Goal: Find specific page/section: Find specific page/section

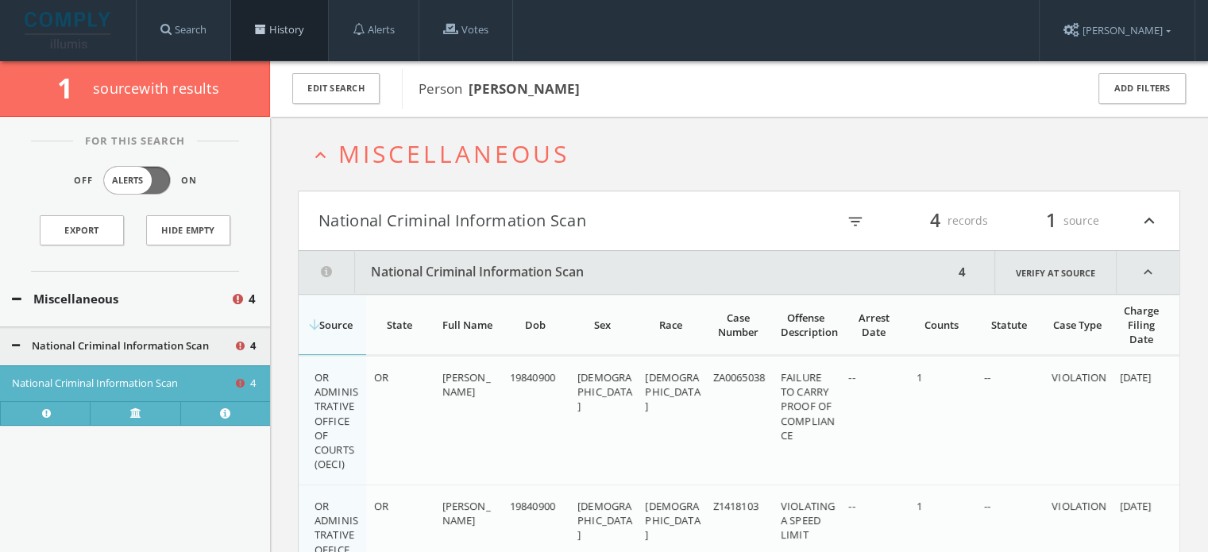
click at [280, 38] on link "History" at bounding box center [279, 30] width 97 height 60
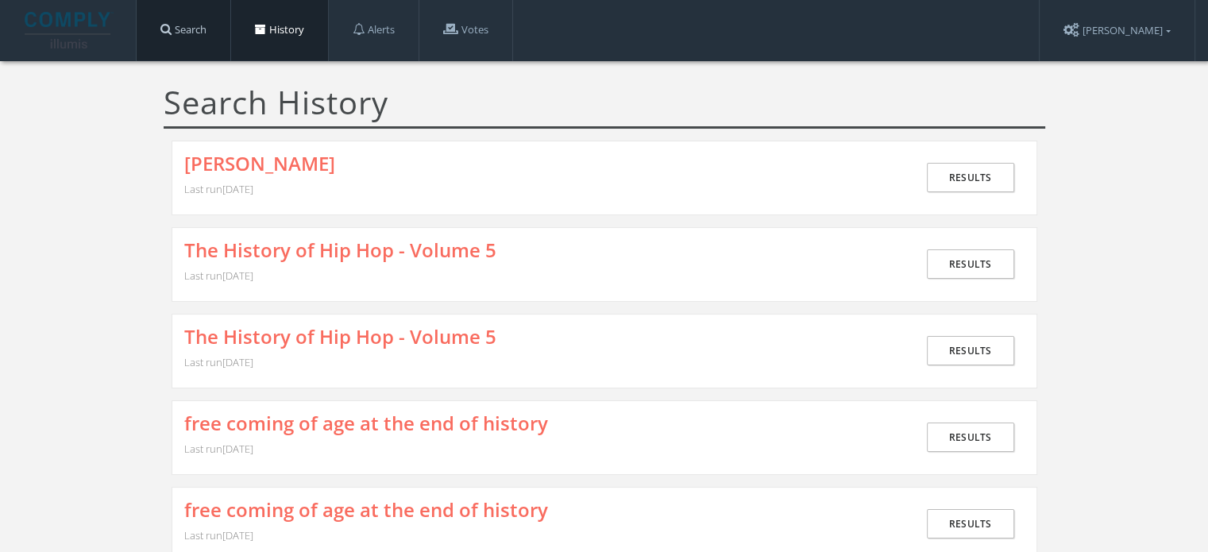
click at [195, 37] on link "Search" at bounding box center [184, 30] width 94 height 60
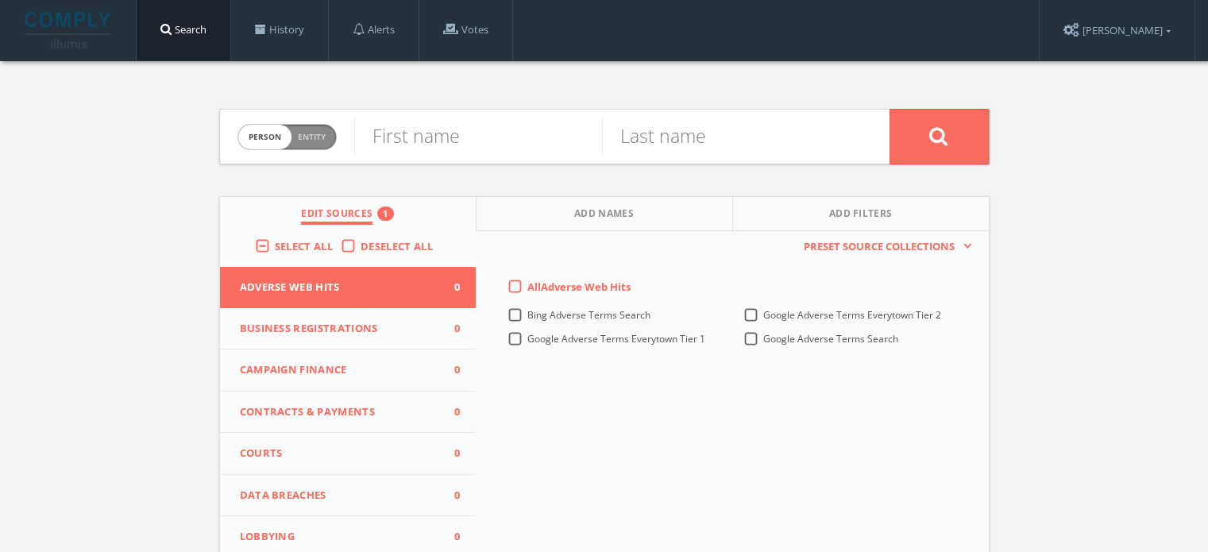
click at [255, 247] on div "Select All" at bounding box center [298, 246] width 86 height 14
click at [275, 251] on label "Select All" at bounding box center [308, 247] width 66 height 16
click at [0, 0] on input "Select All" at bounding box center [0, 0] width 0 height 0
click at [361, 241] on label "Deselect All" at bounding box center [401, 247] width 80 height 16
click at [0, 0] on input "Deselect All" at bounding box center [0, 0] width 0 height 0
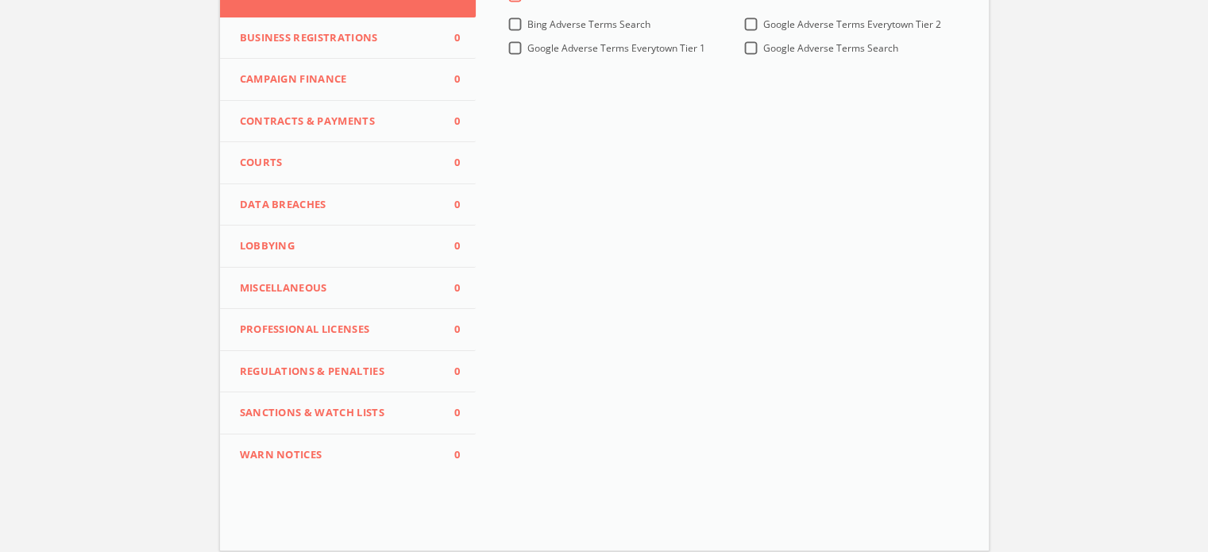
scroll to position [351, 0]
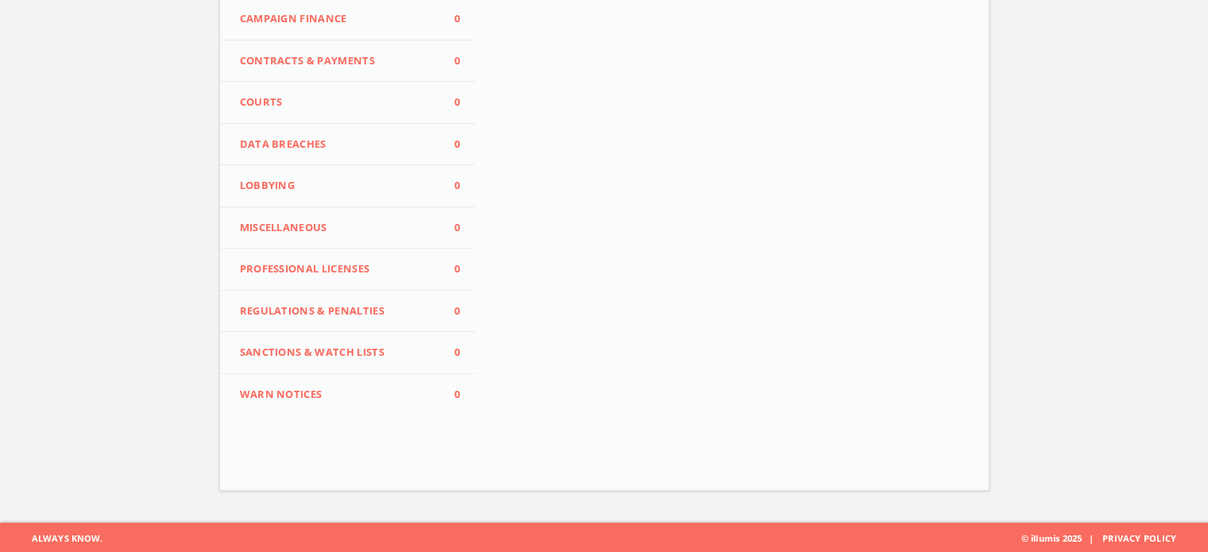
click at [353, 226] on span "Miscellaneous" at bounding box center [338, 228] width 197 height 16
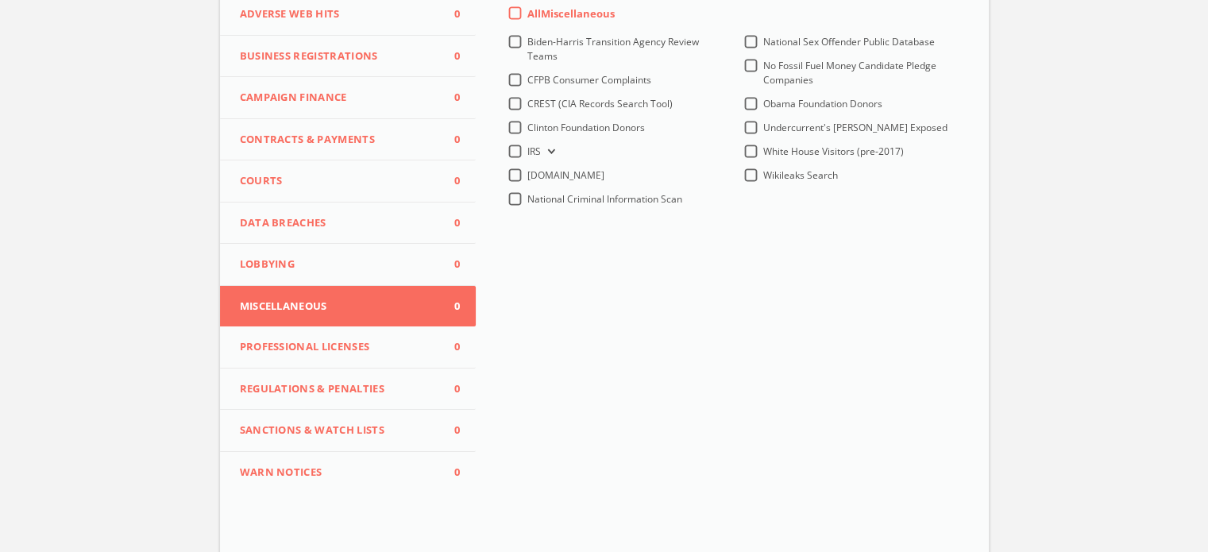
scroll to position [192, 0]
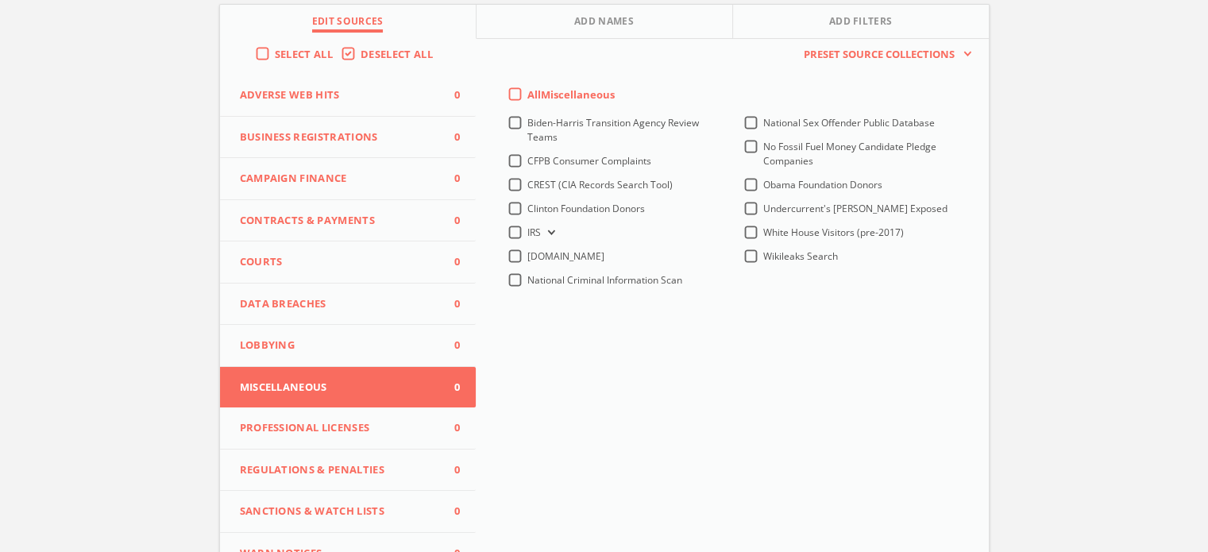
click at [557, 230] on button "IRS" at bounding box center [549, 233] width 17 height 14
